Goal: Navigation & Orientation: Find specific page/section

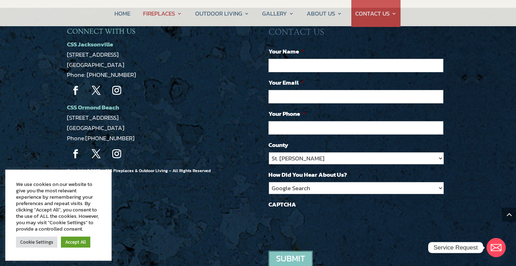
scroll to position [708, 0]
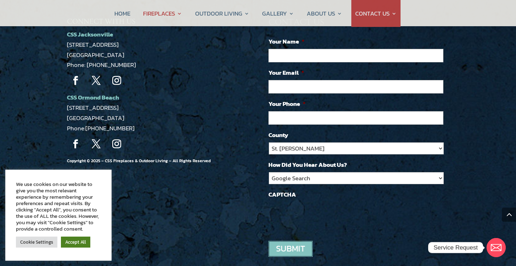
click at [64, 239] on link "Accept All" at bounding box center [75, 241] width 29 height 11
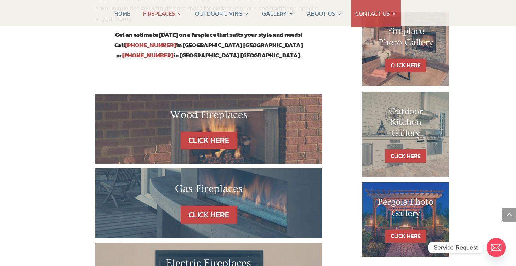
scroll to position [359, 0]
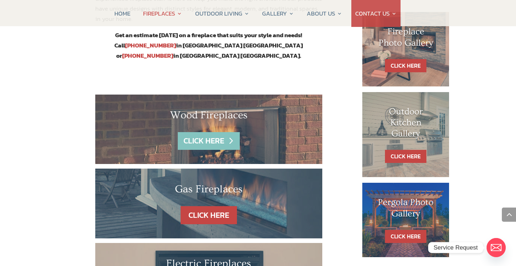
click at [200, 132] on link "CLICK HERE" at bounding box center [209, 141] width 62 height 18
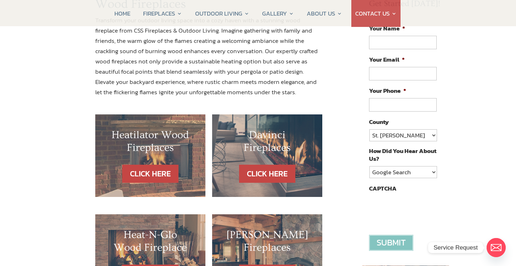
scroll to position [164, 0]
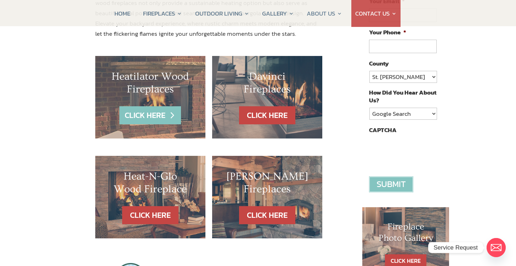
click at [159, 112] on link "CLICK HERE" at bounding box center [150, 115] width 62 height 18
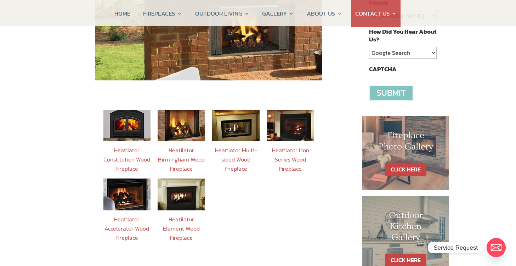
scroll to position [225, 0]
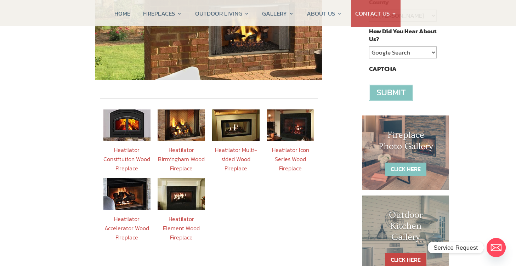
click at [404, 166] on link "CLICK HERE" at bounding box center [405, 168] width 41 height 13
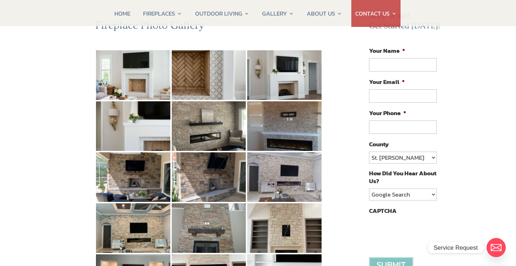
scroll to position [84, 0]
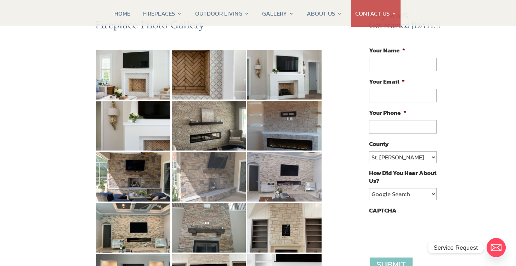
click at [206, 164] on img at bounding box center [209, 177] width 74 height 50
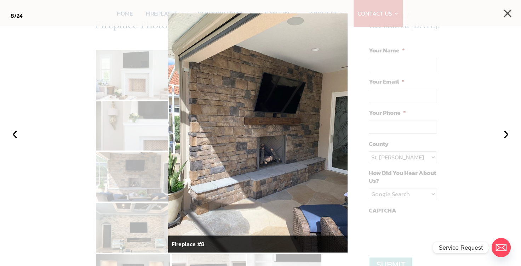
click at [506, 19] on button "×" at bounding box center [508, 14] width 16 height 16
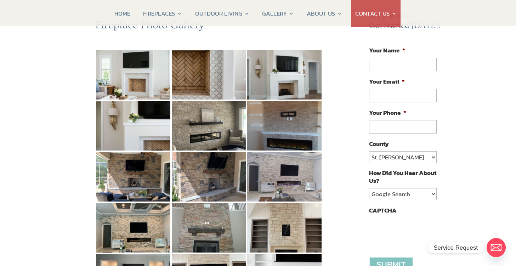
scroll to position [0, 0]
